Goal: Check status: Check status

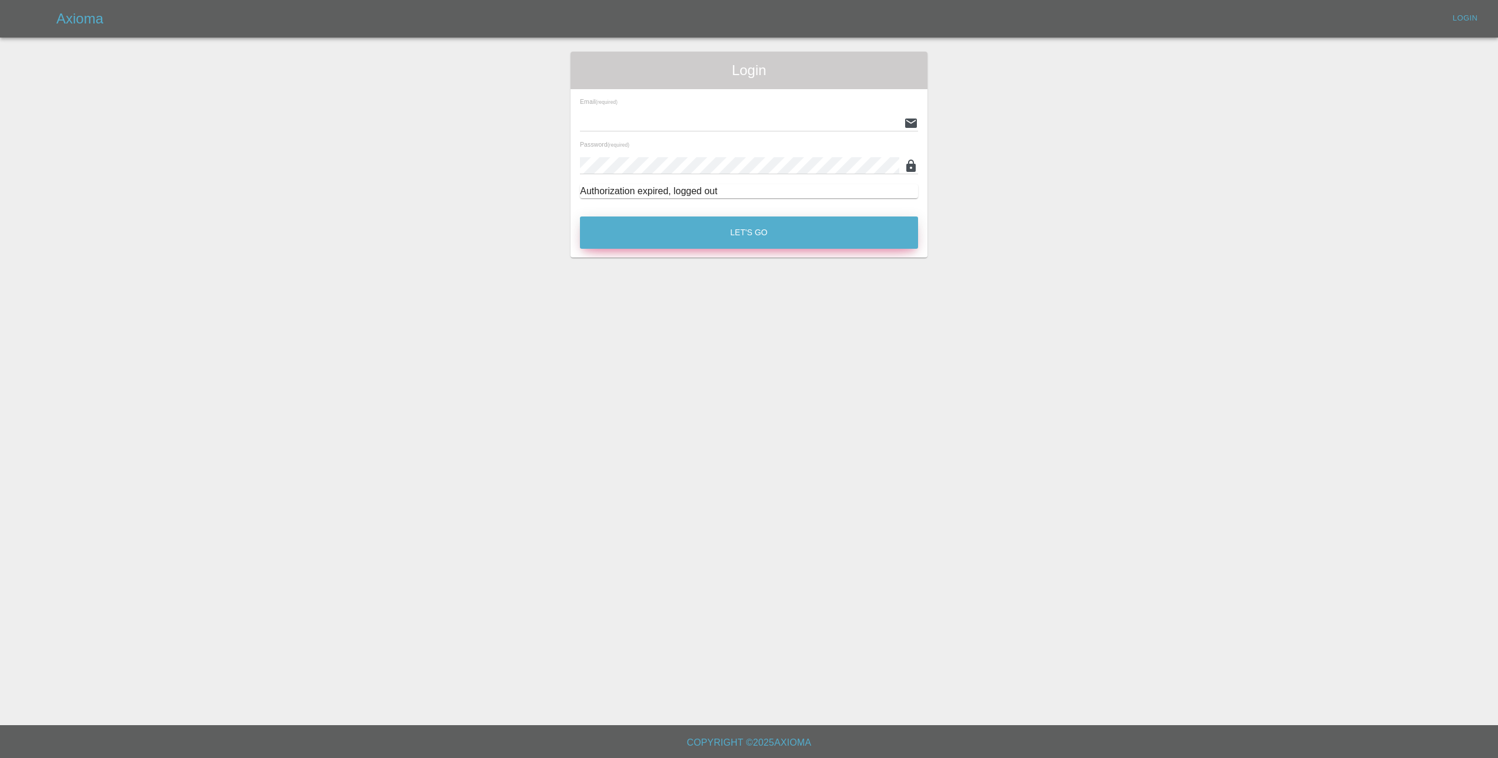
type input "lmfsmartrepairs@outlook.com"
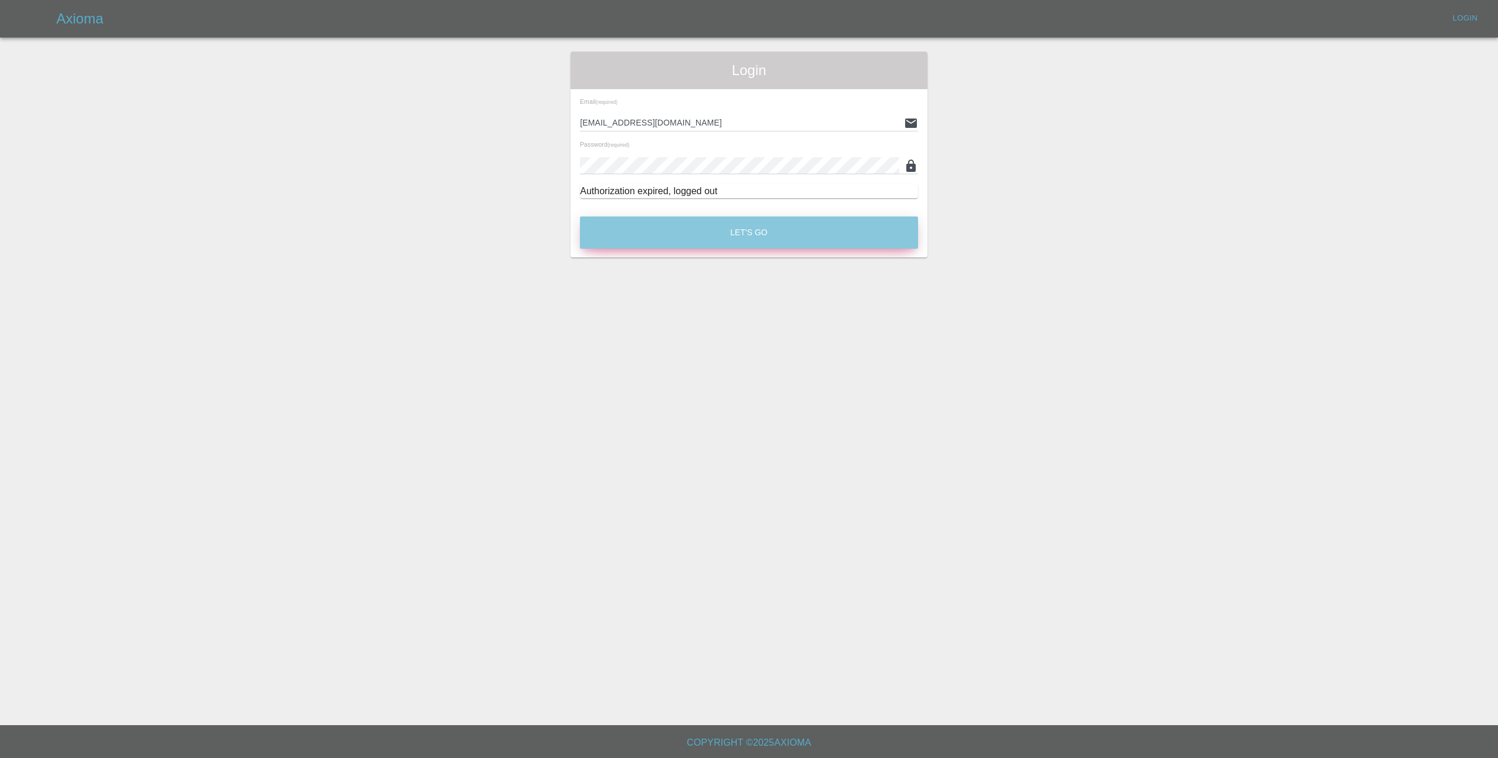
click at [750, 227] on button "Let's Go" at bounding box center [749, 233] width 338 height 32
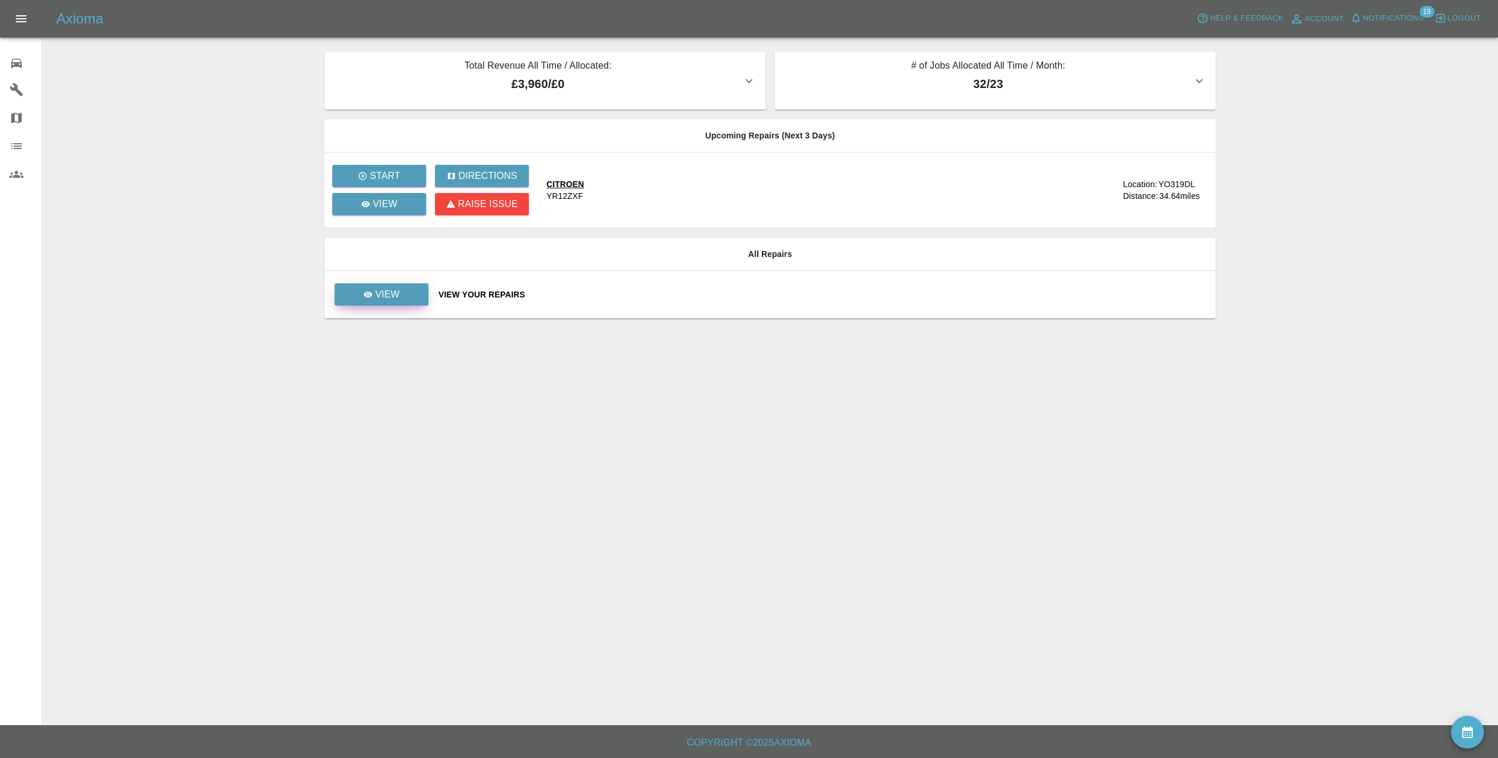
click at [376, 300] on p "View" at bounding box center [387, 295] width 25 height 14
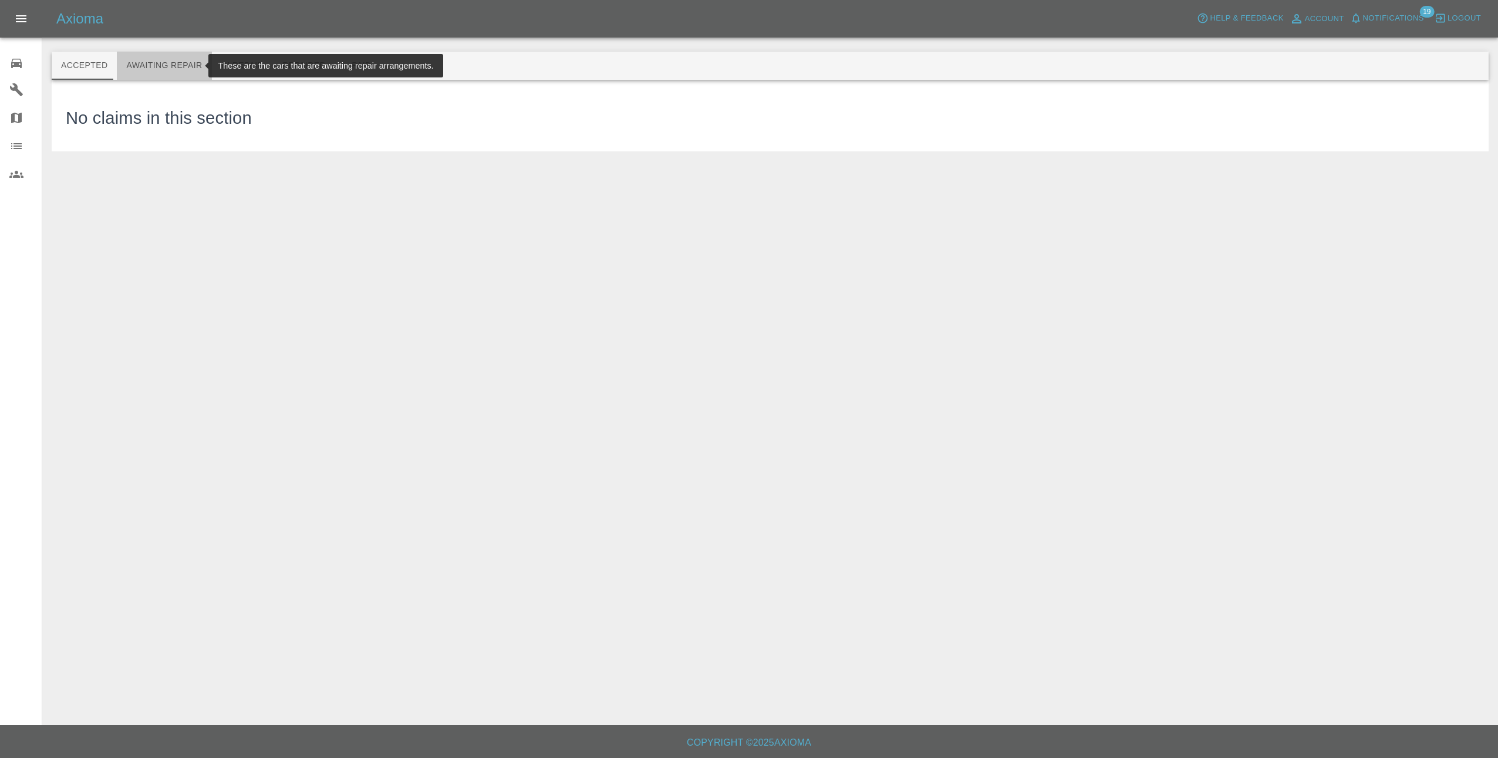
click at [187, 60] on button "Awaiting Repair" at bounding box center [164, 66] width 95 height 28
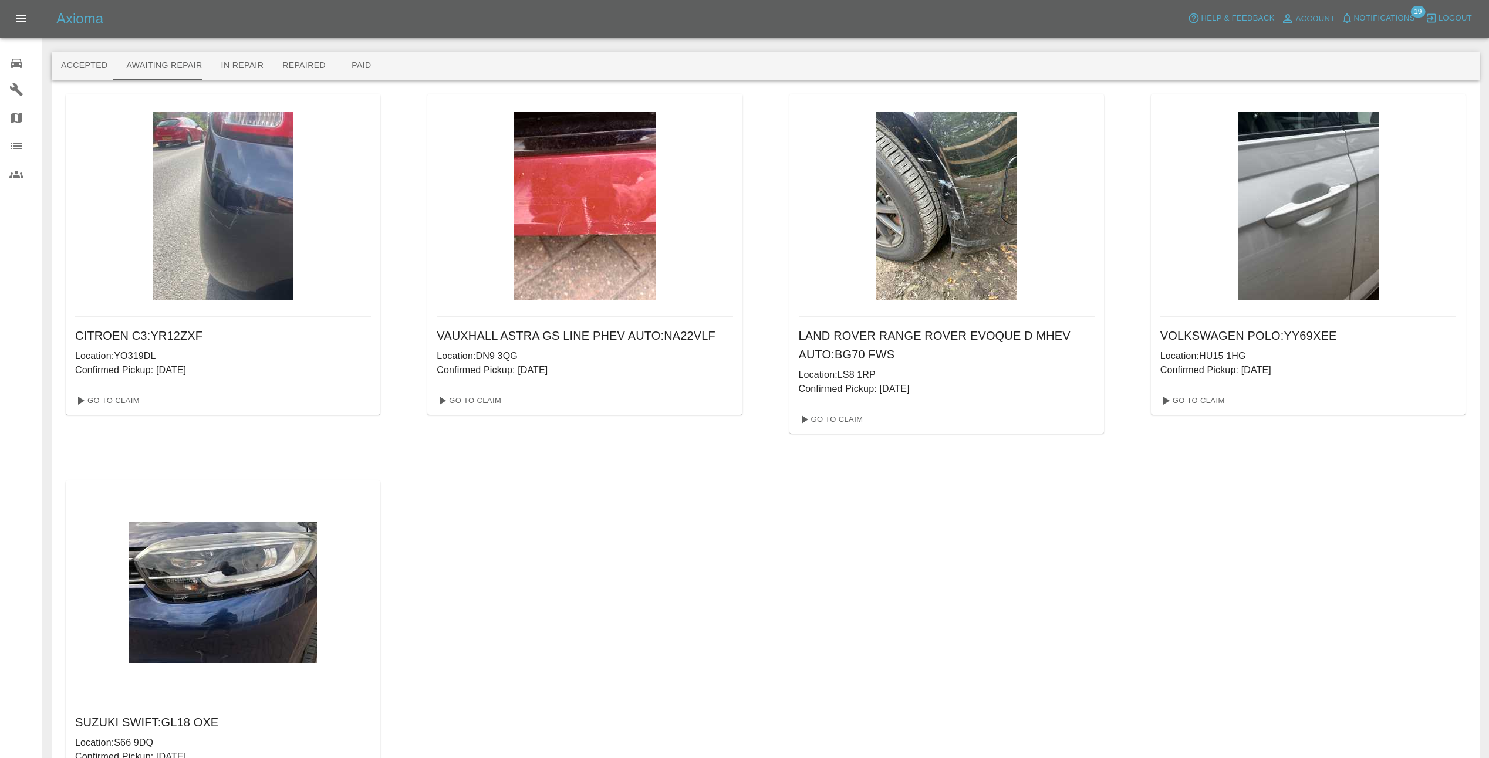
click at [1391, 15] on span "Notifications" at bounding box center [1384, 19] width 61 height 14
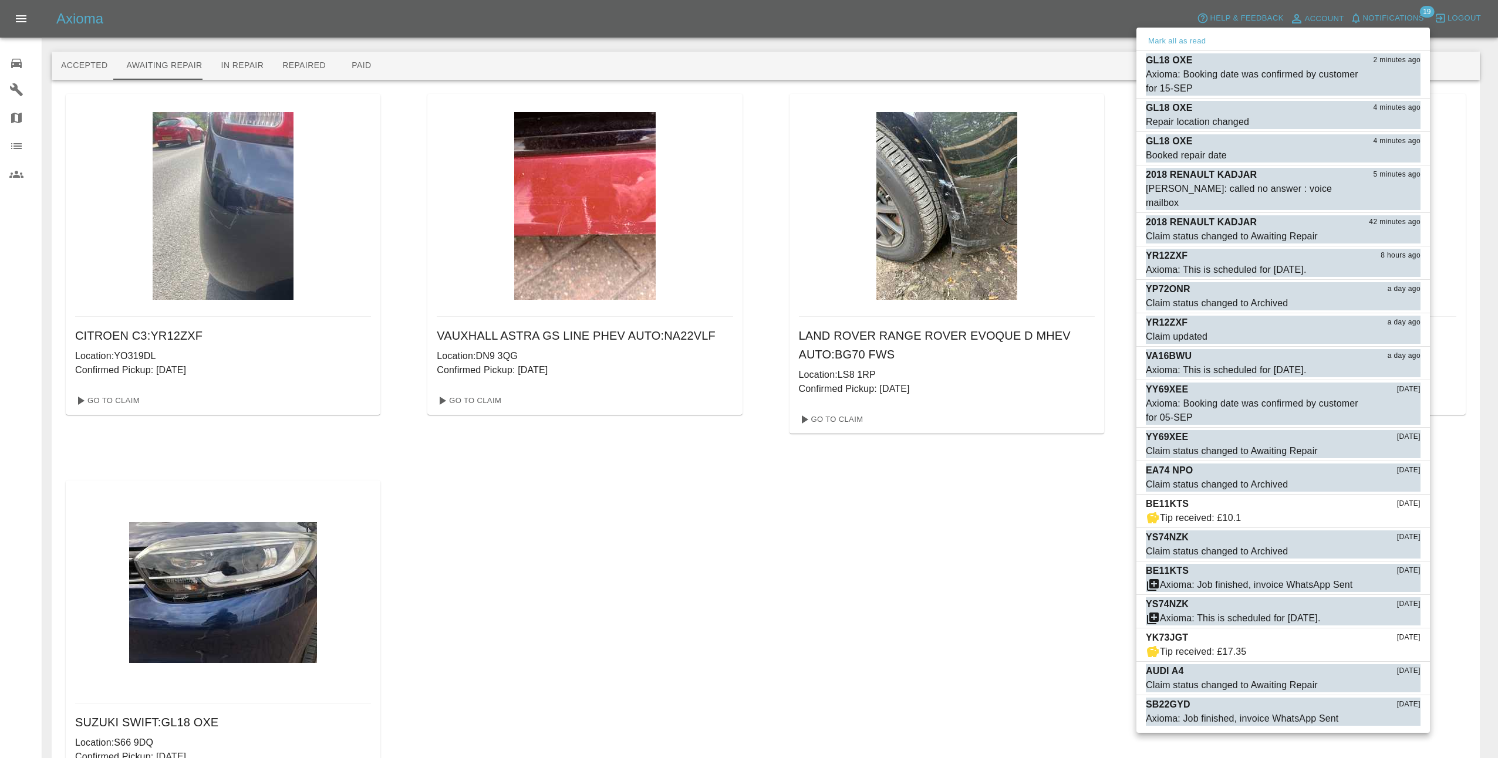
click at [1401, 17] on div at bounding box center [749, 379] width 1498 height 758
